Goal: Task Accomplishment & Management: Use online tool/utility

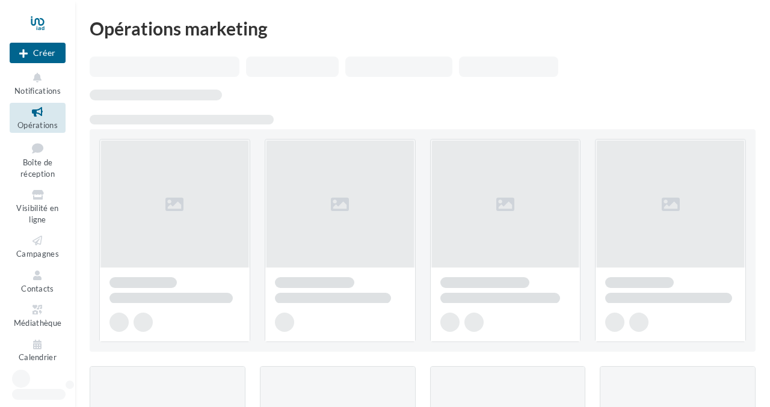
scroll to position [2, 0]
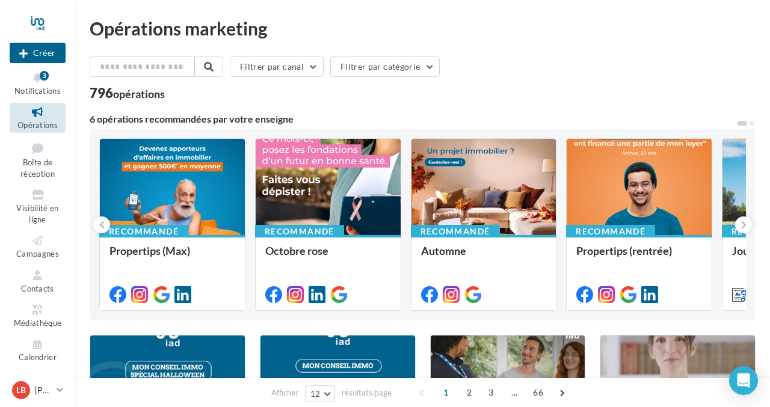
click at [431, 102] on div "796 opérations" at bounding box center [423, 95] width 666 height 16
click at [99, 220] on icon at bounding box center [101, 225] width 5 height 12
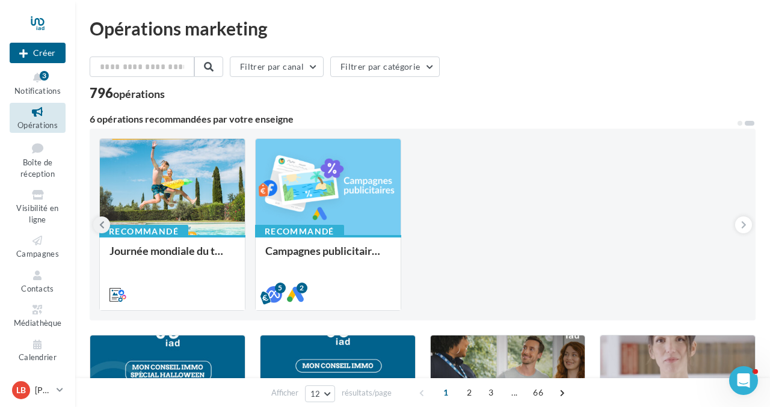
click at [99, 220] on icon at bounding box center [101, 225] width 5 height 12
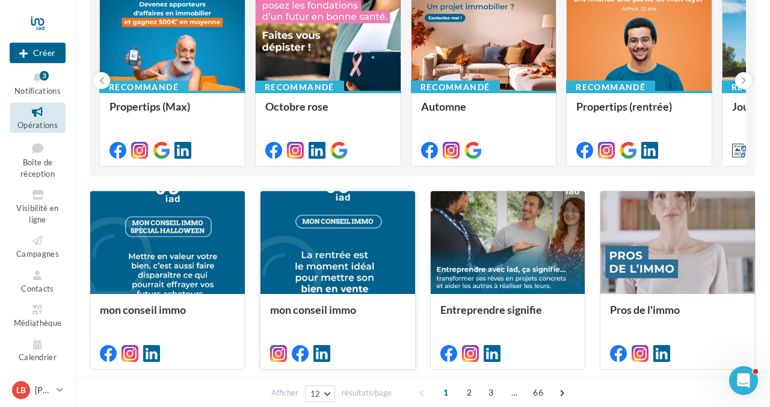
scroll to position [148, 0]
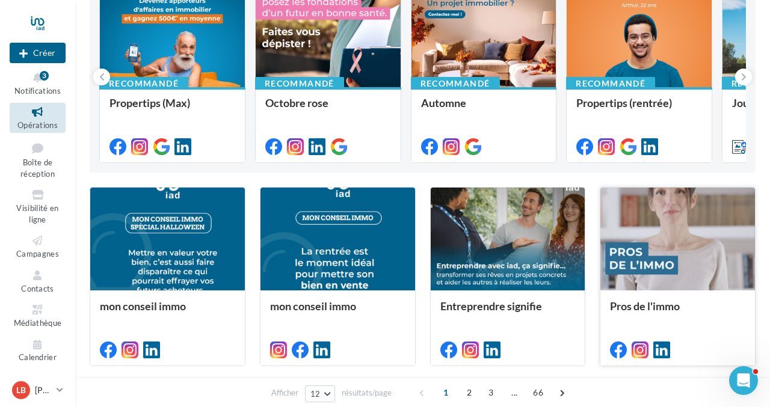
click at [713, 230] on div at bounding box center [677, 240] width 155 height 104
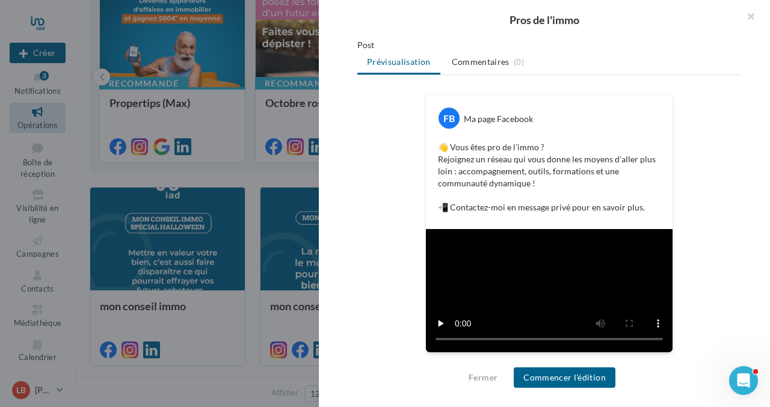
scroll to position [340, 0]
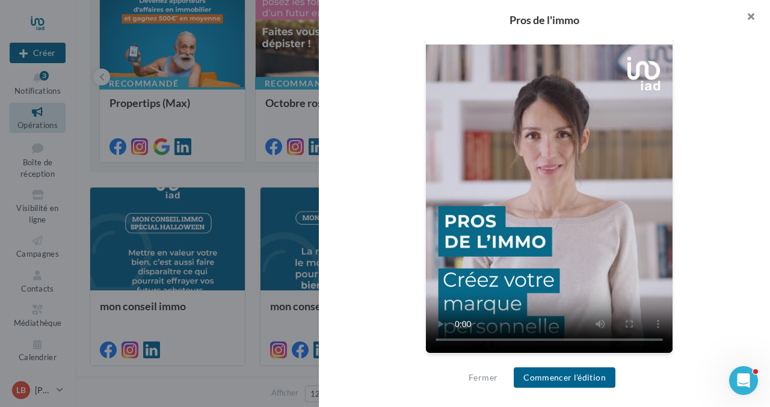
click at [751, 13] on button "button" at bounding box center [746, 18] width 48 height 36
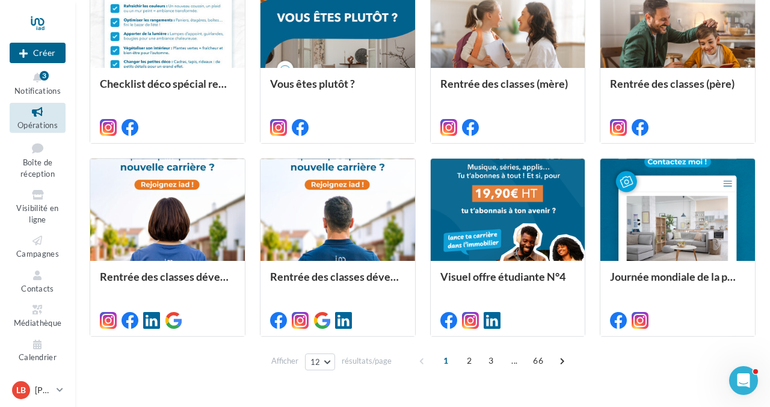
scroll to position [594, 0]
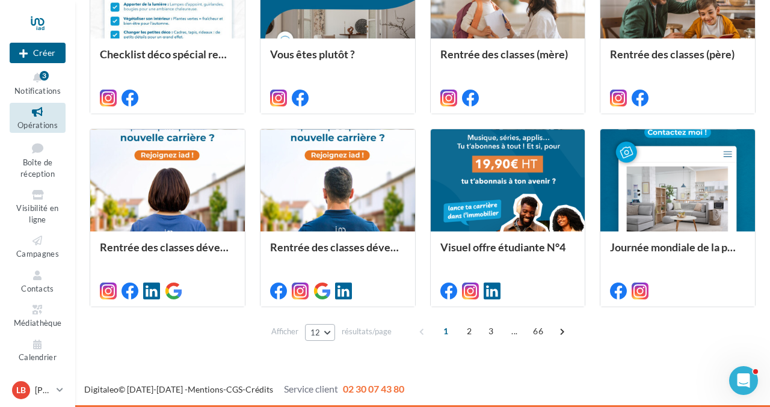
click at [327, 334] on button "12" at bounding box center [320, 332] width 31 height 17
click at [339, 312] on button "96" at bounding box center [347, 310] width 84 height 21
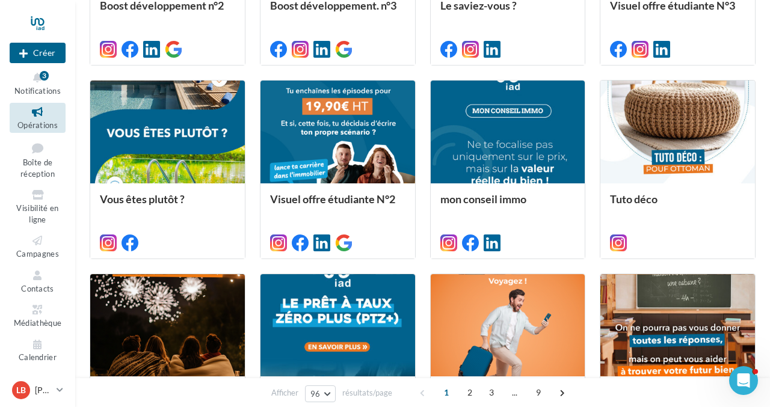
scroll to position [1231, 0]
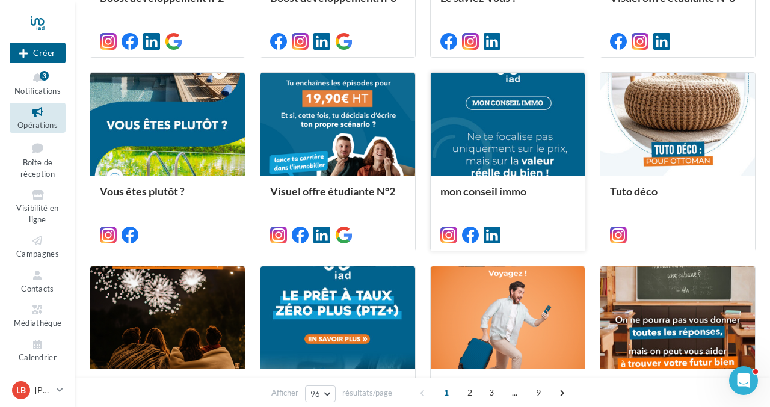
click at [508, 165] on div at bounding box center [508, 125] width 155 height 104
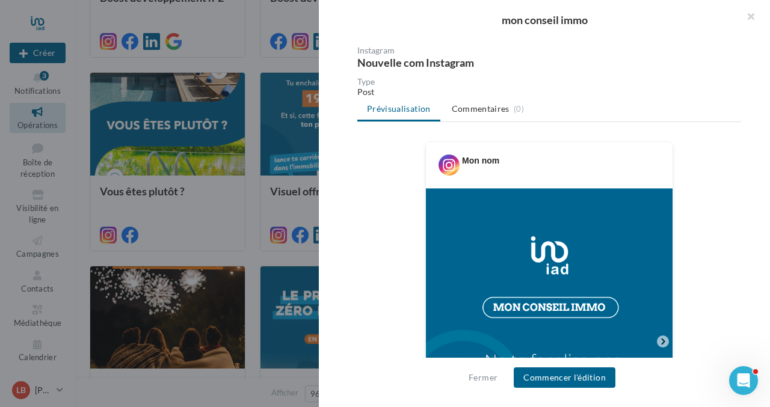
scroll to position [0, 0]
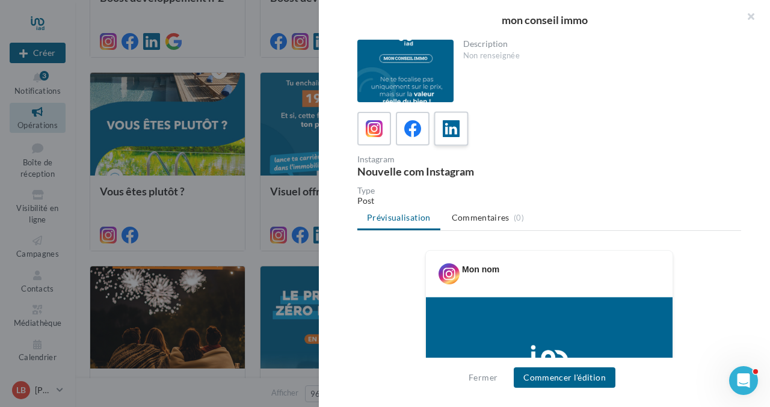
click at [451, 129] on icon at bounding box center [451, 128] width 17 height 17
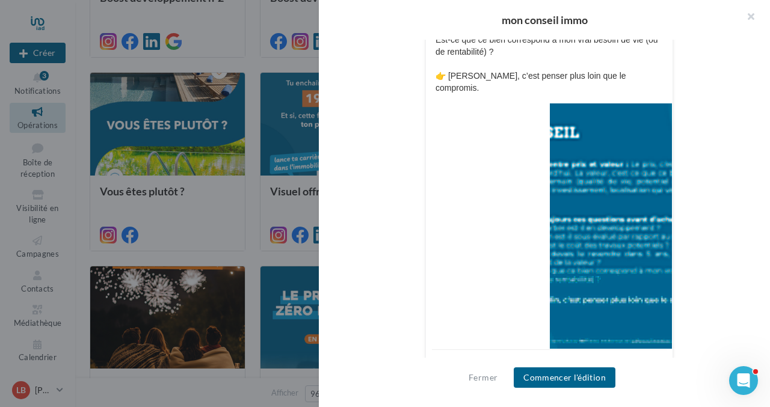
scroll to position [520, 0]
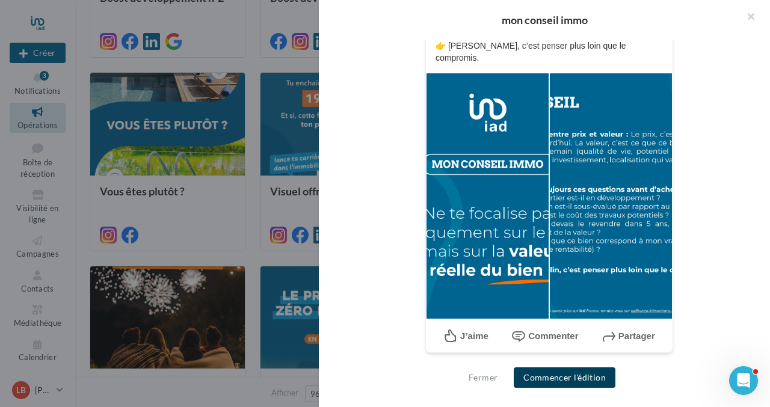
click at [568, 379] on button "Commencer l'édition" at bounding box center [565, 378] width 102 height 20
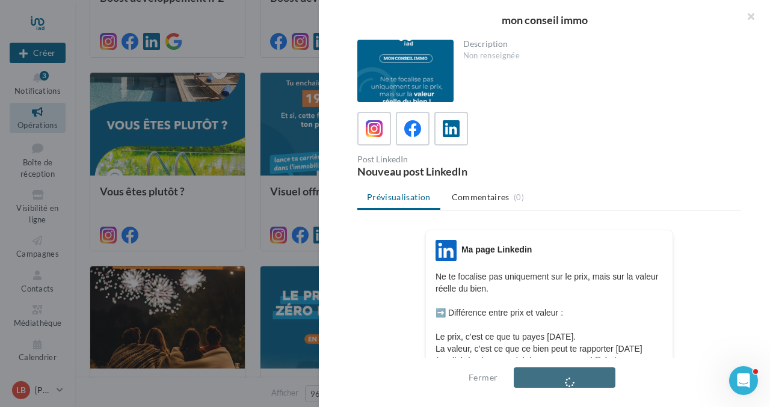
scroll to position [69, 0]
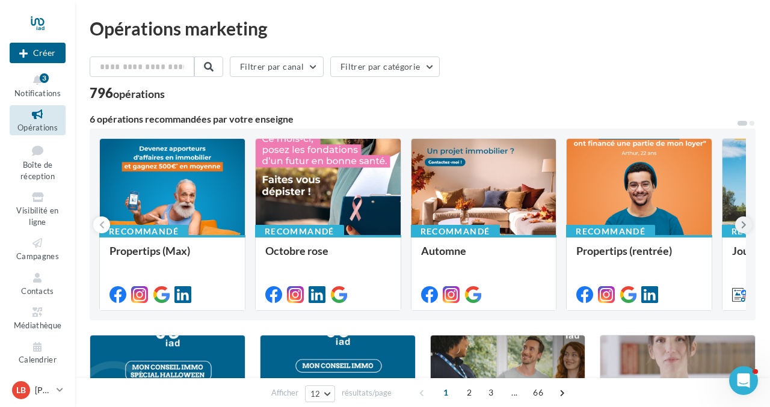
click at [742, 217] on button at bounding box center [743, 225] width 17 height 17
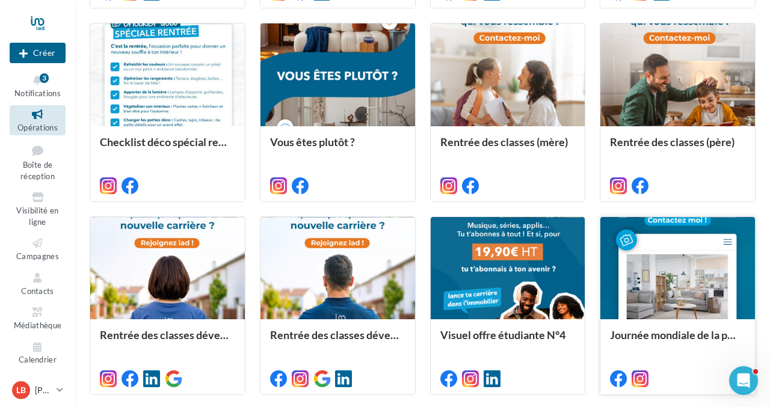
scroll to position [594, 0]
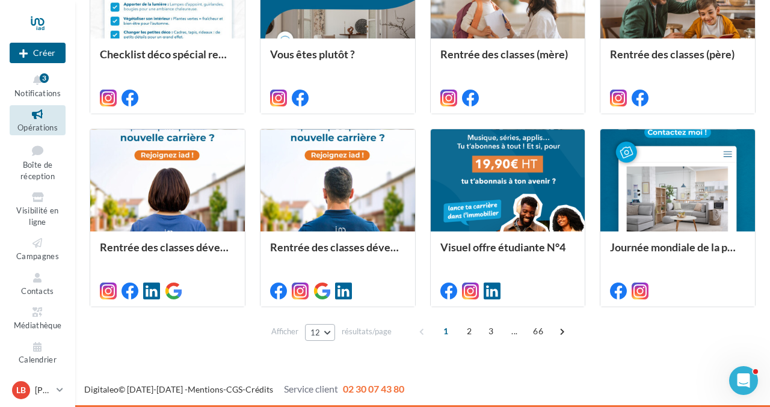
click at [327, 334] on button "12" at bounding box center [320, 332] width 31 height 17
click at [331, 312] on button "96" at bounding box center [347, 310] width 84 height 21
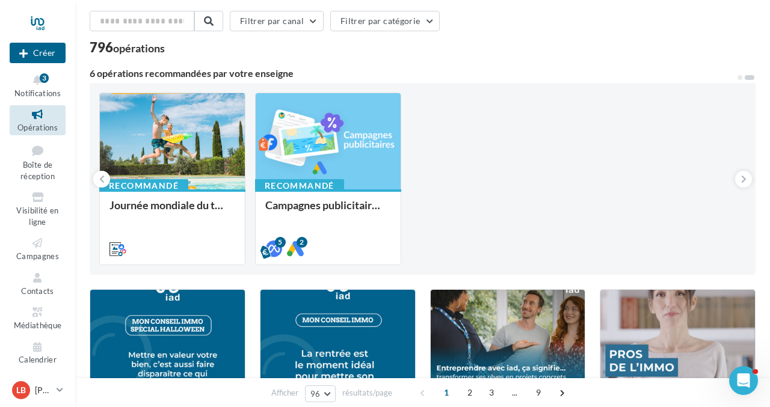
scroll to position [0, 0]
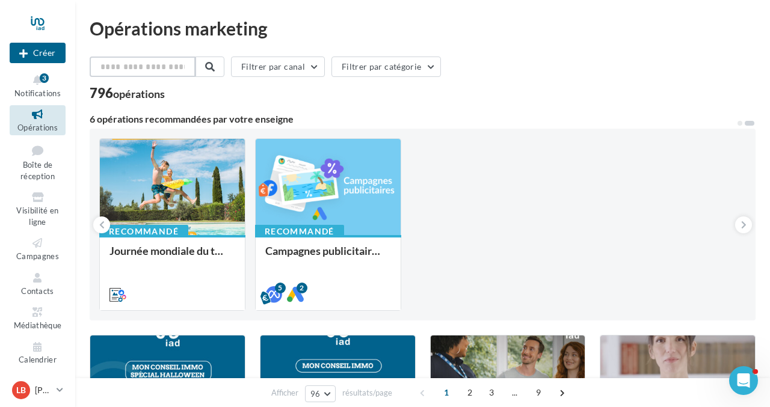
click at [116, 72] on input "text" at bounding box center [143, 67] width 106 height 20
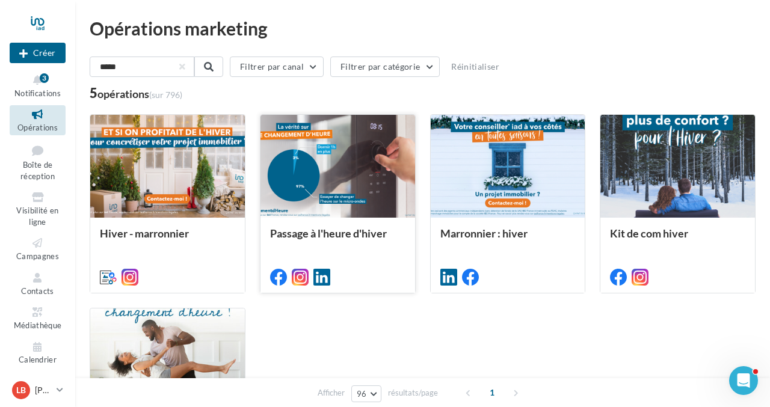
click at [343, 174] on div at bounding box center [337, 167] width 155 height 104
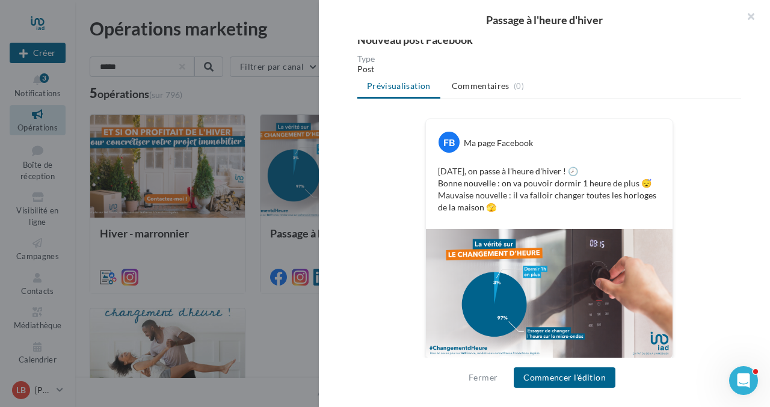
scroll to position [138, 0]
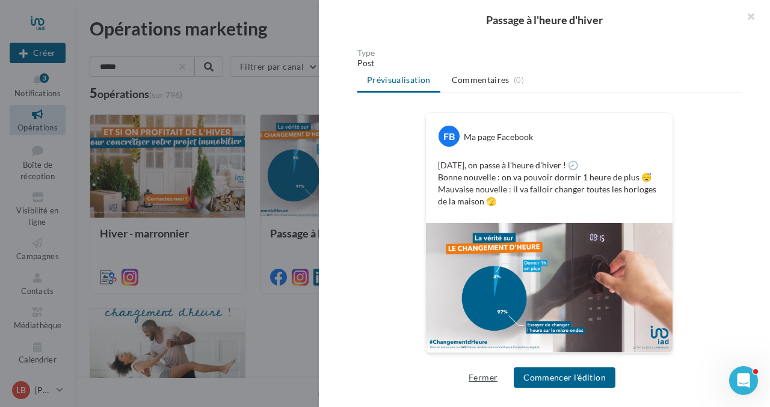
click at [480, 380] on button "Fermer" at bounding box center [483, 378] width 38 height 14
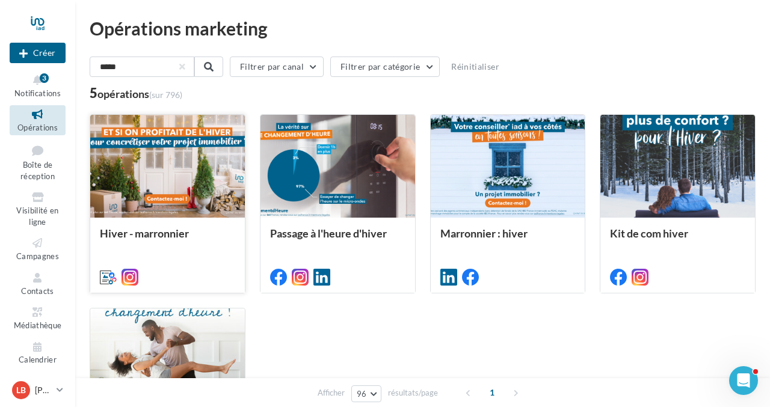
click at [166, 186] on div at bounding box center [167, 167] width 155 height 104
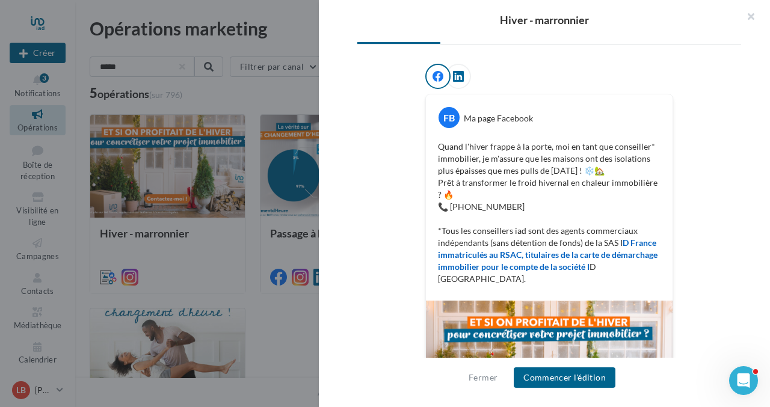
scroll to position [248, 0]
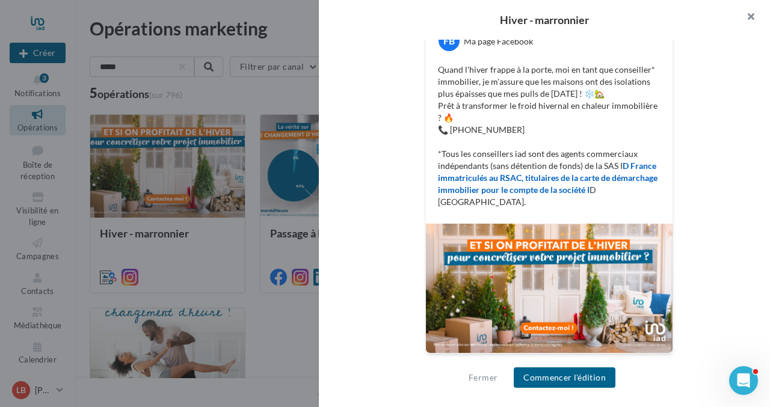
click at [750, 14] on button "button" at bounding box center [746, 18] width 48 height 36
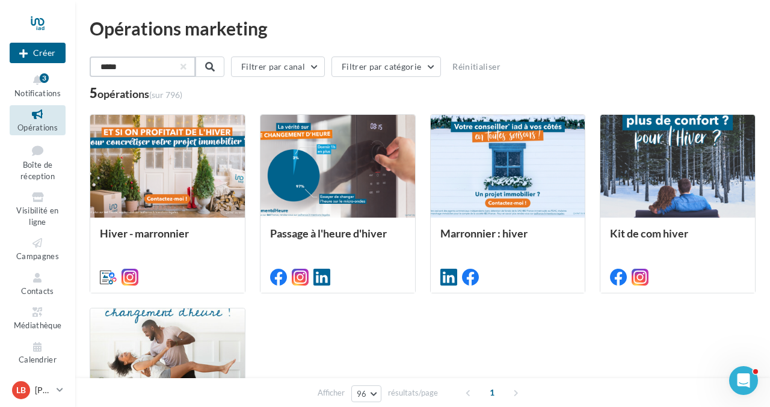
drag, startPoint x: 122, startPoint y: 71, endPoint x: 76, endPoint y: 68, distance: 46.4
click at [76, 68] on div "Opérations marketing ***** Filtrer par canal Filtrer par catégorie Réinitialise…" at bounding box center [422, 277] width 695 height 516
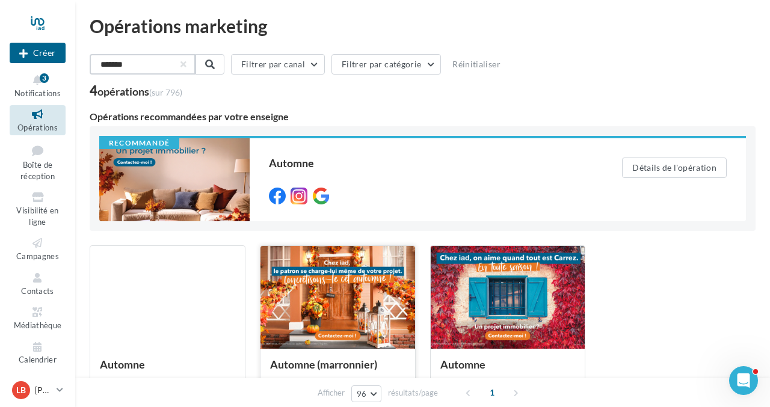
scroll to position [4, 0]
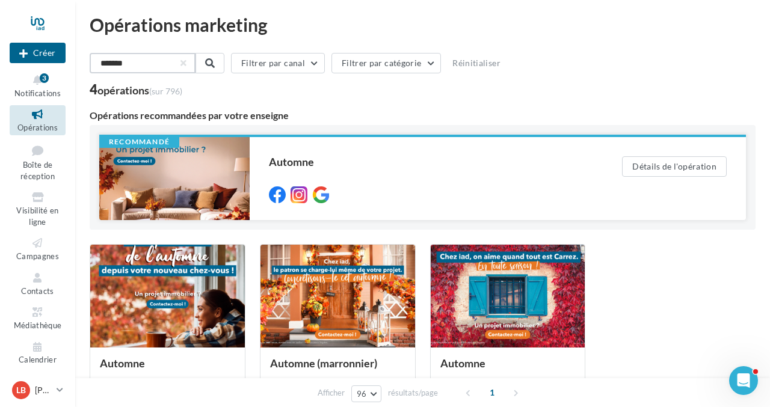
type input "*******"
click at [186, 174] on div at bounding box center [174, 178] width 150 height 83
